Goal: Task Accomplishment & Management: Manage account settings

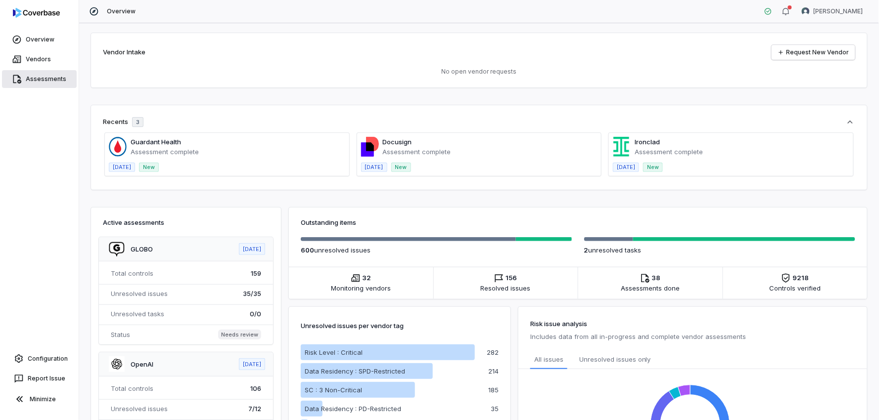
drag, startPoint x: 37, startPoint y: 75, endPoint x: 76, endPoint y: 79, distance: 39.3
click at [36, 75] on link "Assessments" at bounding box center [39, 79] width 75 height 18
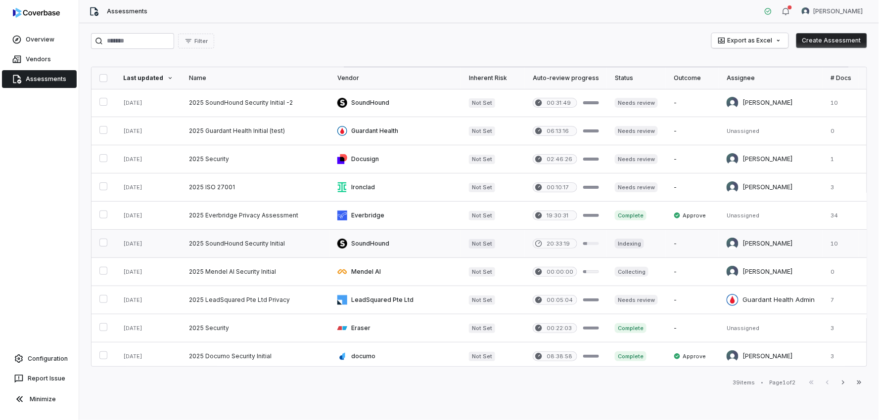
click at [106, 244] on button "button" at bounding box center [103, 243] width 8 height 8
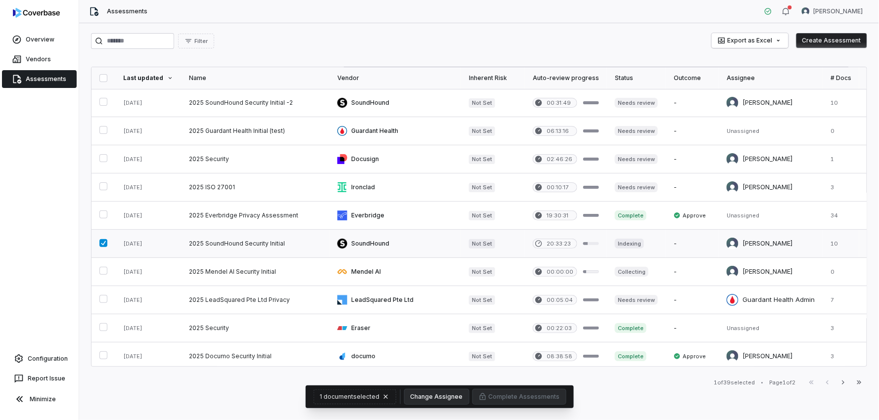
click at [259, 243] on link at bounding box center [255, 244] width 148 height 28
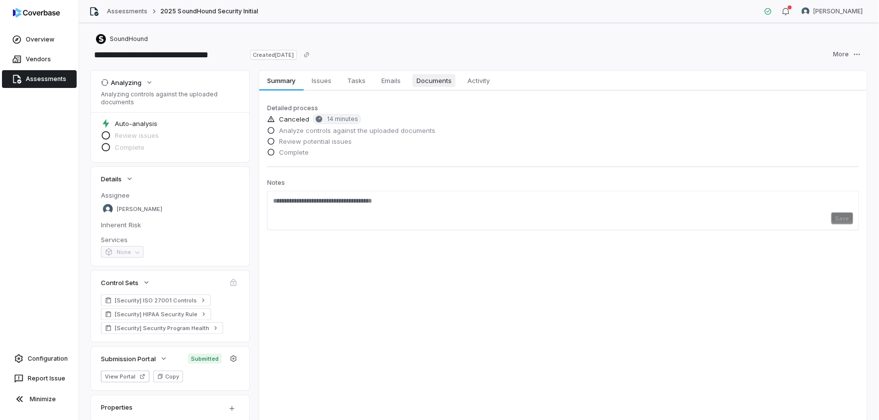
click at [433, 82] on span "Documents" at bounding box center [433, 80] width 43 height 13
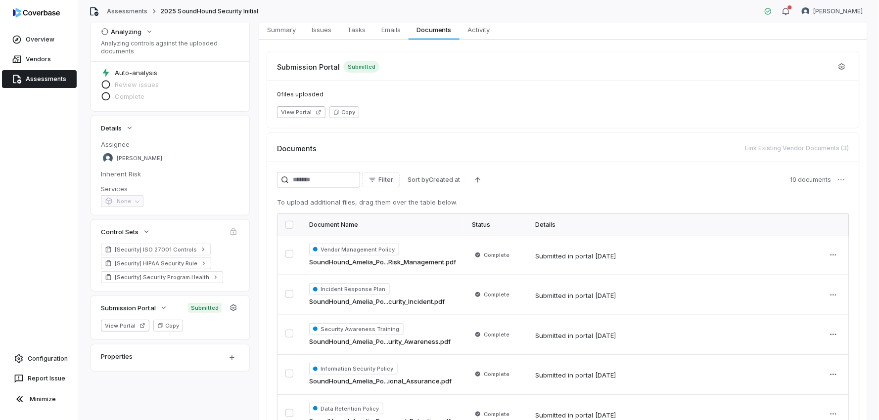
scroll to position [55, 0]
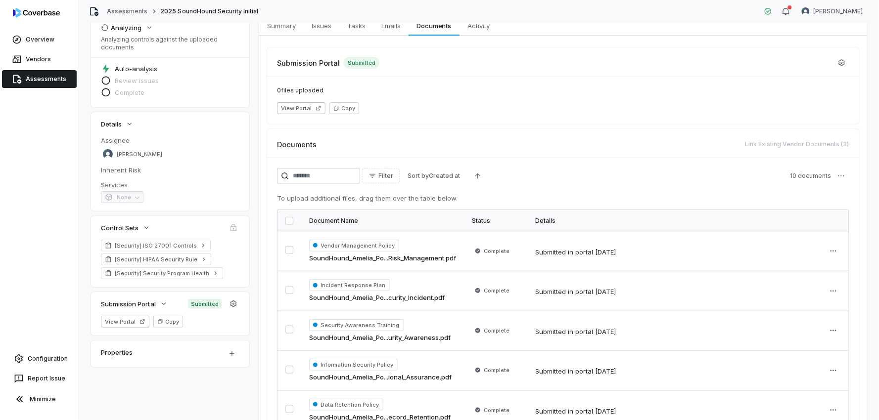
click at [50, 80] on link "Assessments" at bounding box center [39, 79] width 75 height 18
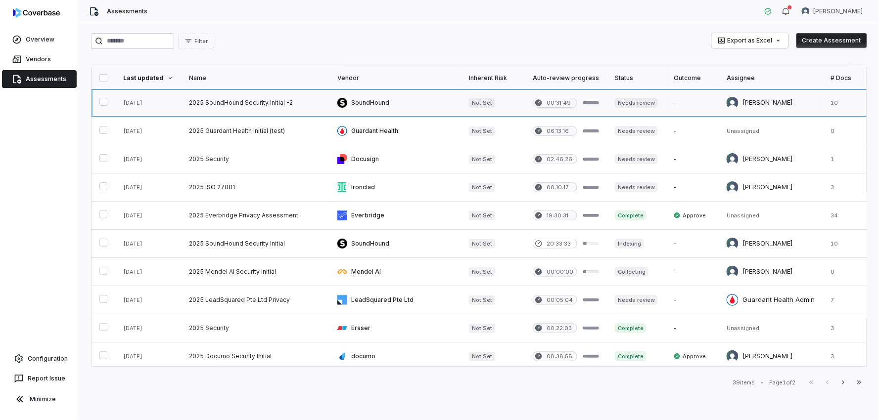
click at [267, 103] on link at bounding box center [255, 103] width 148 height 28
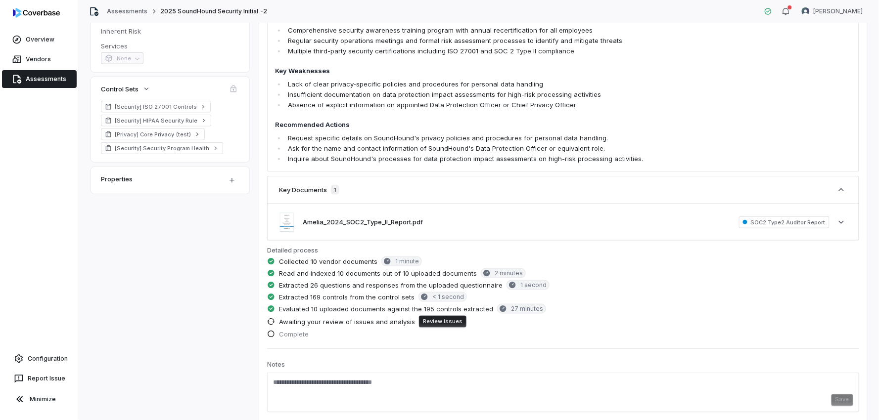
scroll to position [220, 0]
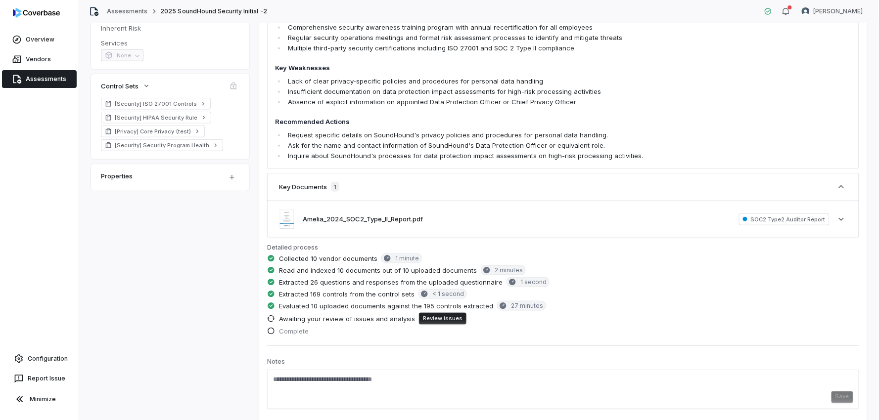
click at [429, 323] on button "Review issues" at bounding box center [442, 319] width 47 height 12
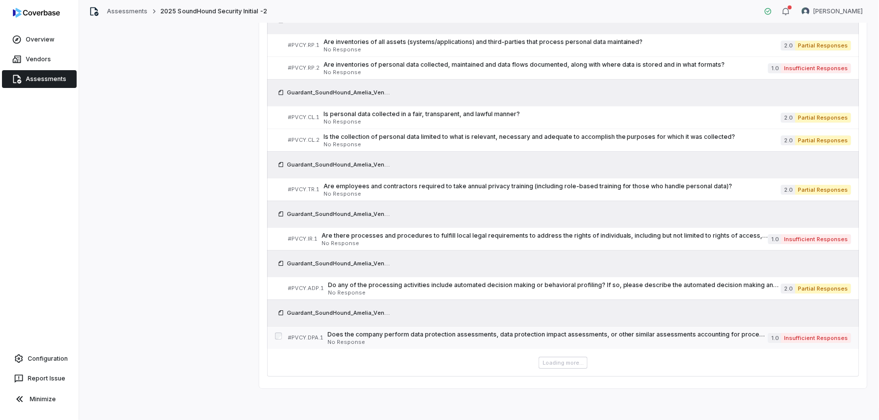
scroll to position [848, 0]
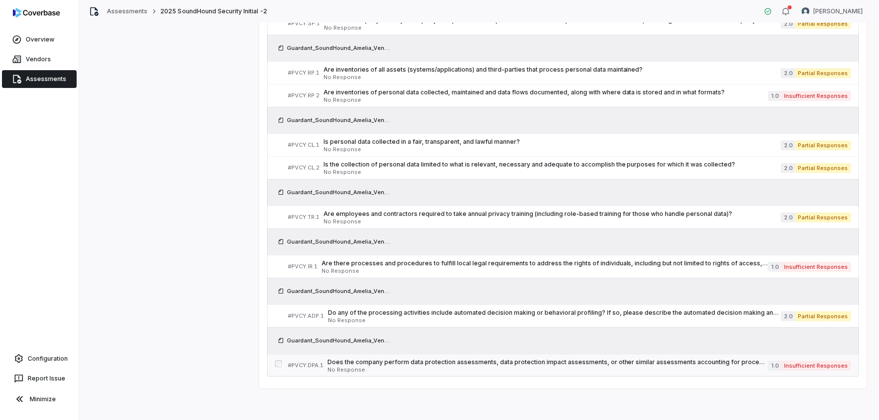
click at [555, 367] on div "Does the company perform data protection assessments, data protection impact as…" at bounding box center [547, 365] width 441 height 14
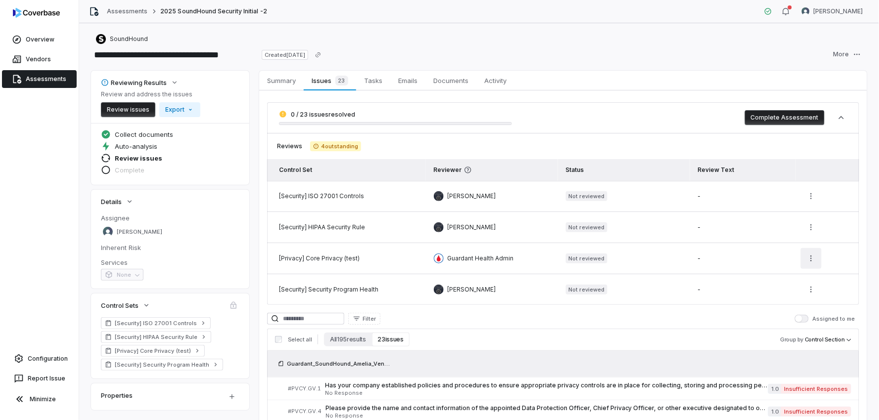
click at [807, 261] on html "**********" at bounding box center [439, 210] width 879 height 420
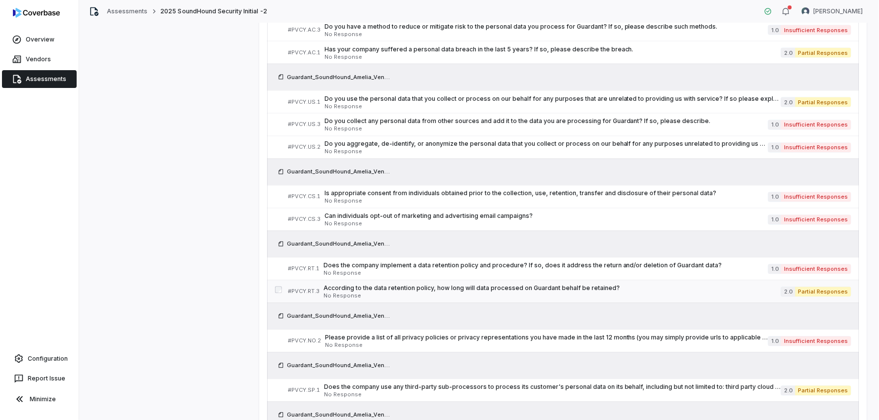
scroll to position [494, 0]
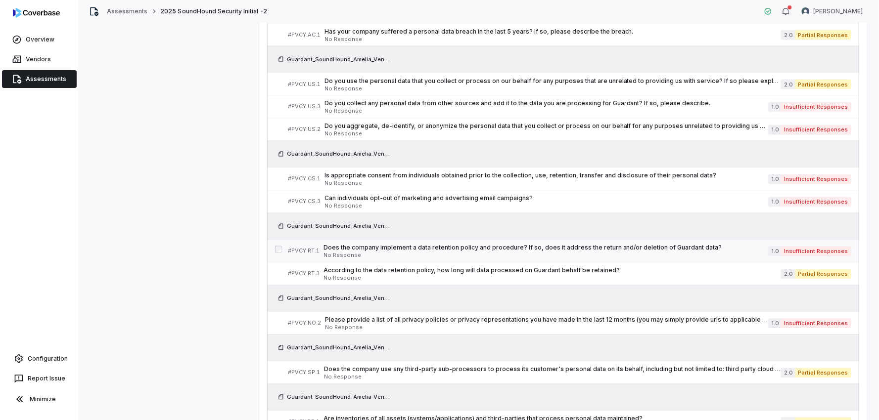
click at [586, 255] on span "No Response" at bounding box center [545, 255] width 444 height 5
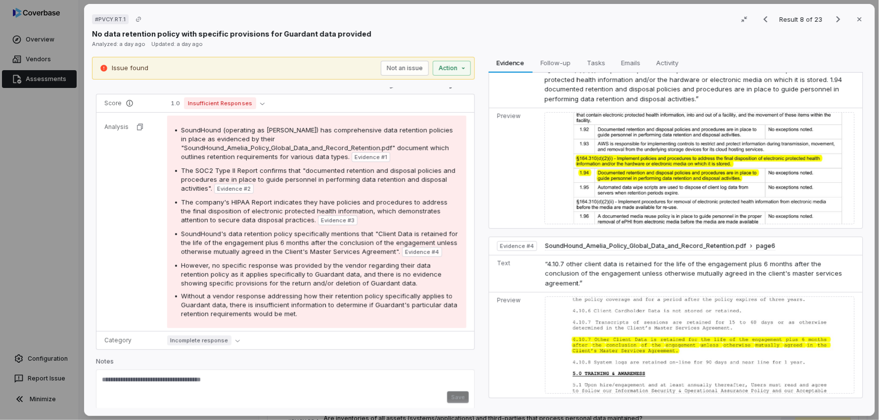
scroll to position [151, 0]
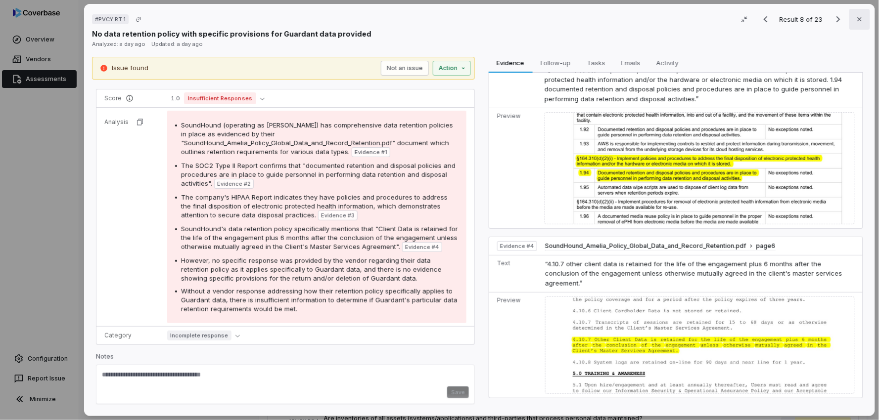
click at [855, 22] on icon "button" at bounding box center [859, 19] width 8 height 8
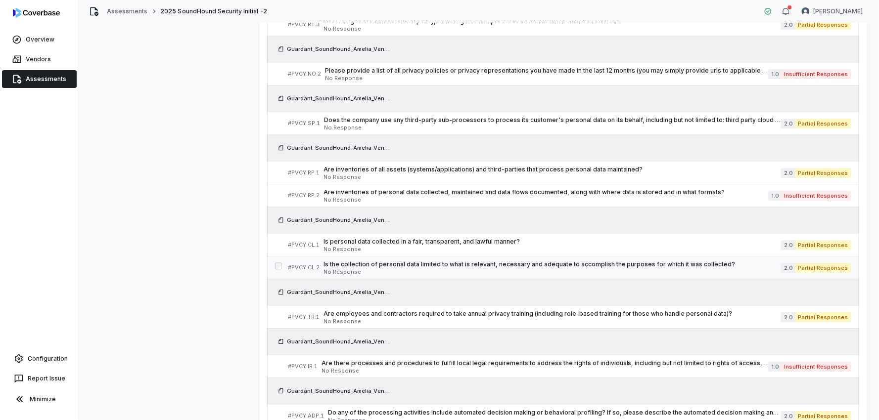
scroll to position [684, 0]
